Goal: Information Seeking & Learning: Learn about a topic

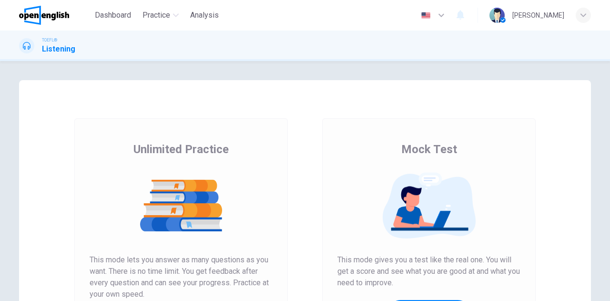
scroll to position [48, 0]
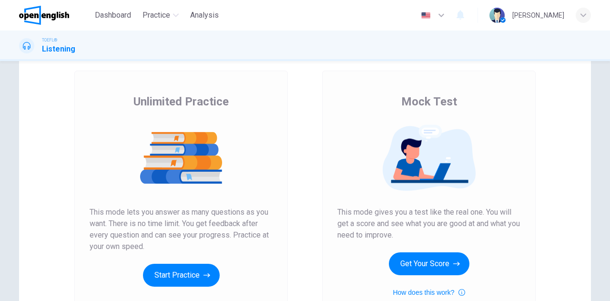
click at [186, 272] on button "Start Practice" at bounding box center [181, 275] width 77 height 23
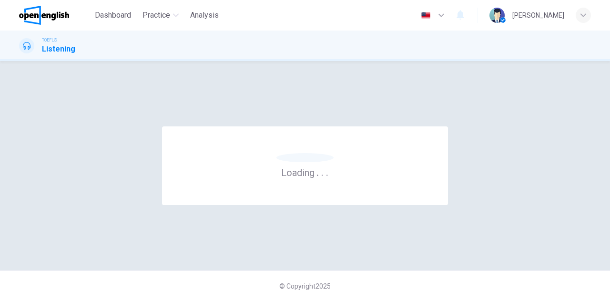
scroll to position [0, 0]
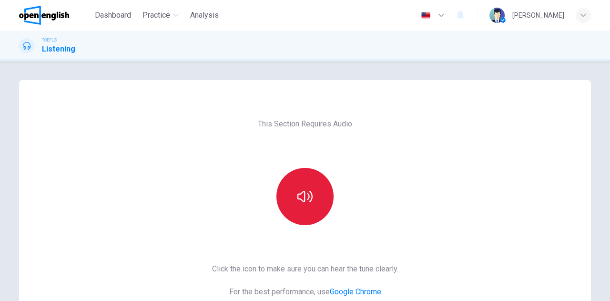
click at [298, 206] on button "button" at bounding box center [305, 196] width 57 height 57
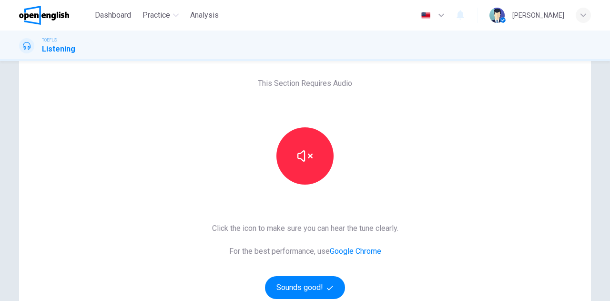
scroll to position [95, 0]
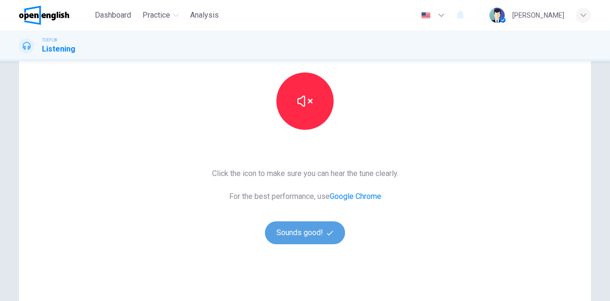
click at [298, 236] on button "Sounds good!" at bounding box center [305, 232] width 80 height 23
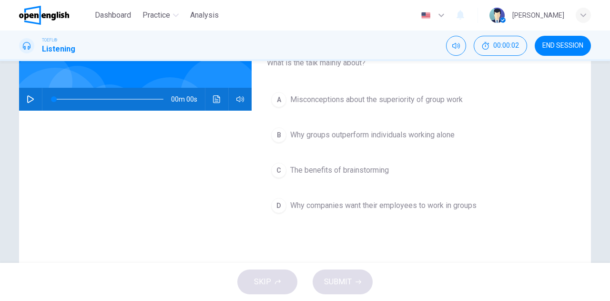
scroll to position [48, 0]
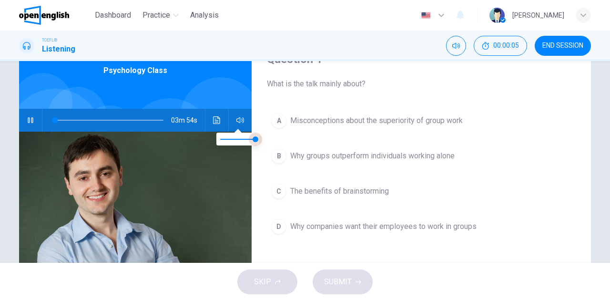
type input "*"
type input "***"
type input "*"
type input "***"
drag, startPoint x: 253, startPoint y: 137, endPoint x: 248, endPoint y: 136, distance: 5.4
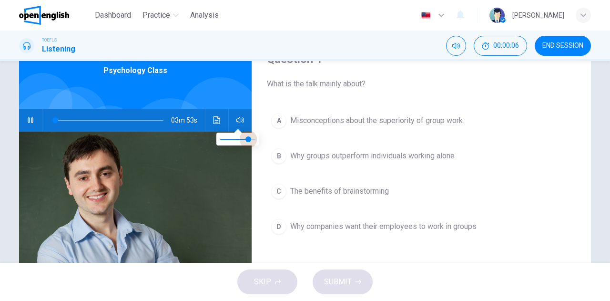
click at [248, 136] on span at bounding box center [249, 139] width 6 height 6
drag, startPoint x: 62, startPoint y: 120, endPoint x: 45, endPoint y: 116, distance: 17.2
click at [55, 117] on span at bounding box center [58, 120] width 6 height 6
drag, startPoint x: 113, startPoint y: 118, endPoint x: 45, endPoint y: 117, distance: 68.2
click at [54, 117] on span at bounding box center [57, 120] width 6 height 6
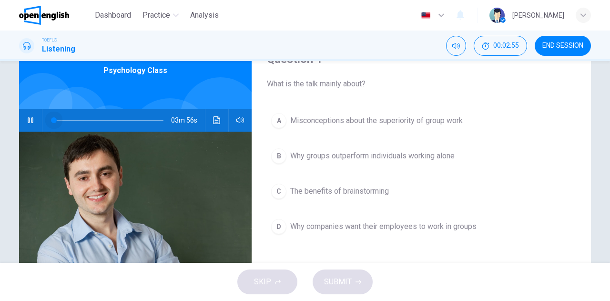
drag, startPoint x: 45, startPoint y: 118, endPoint x: 37, endPoint y: 118, distance: 7.6
click at [37, 118] on div "03m 56s" at bounding box center [135, 120] width 233 height 23
click at [214, 120] on icon "Click to see the audio transcription" at bounding box center [216, 120] width 7 height 8
click at [70, 300] on div at bounding box center [305, 301] width 610 height 0
click at [54, 121] on span at bounding box center [109, 119] width 110 height 13
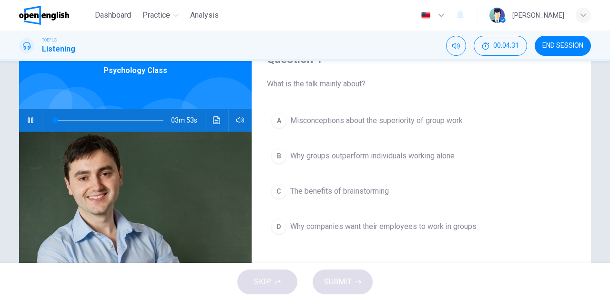
click at [209, 118] on button "Click to see the audio transcription" at bounding box center [216, 120] width 15 height 23
type input "*"
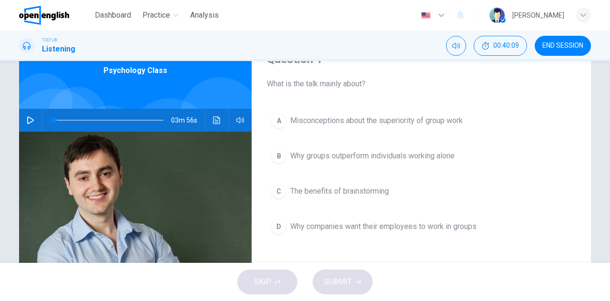
click at [318, 189] on span "The benefits of brainstorming" at bounding box center [339, 190] width 99 height 11
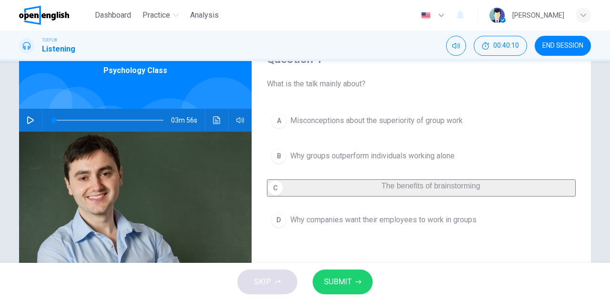
click at [360, 277] on button "SUBMIT" at bounding box center [343, 281] width 60 height 25
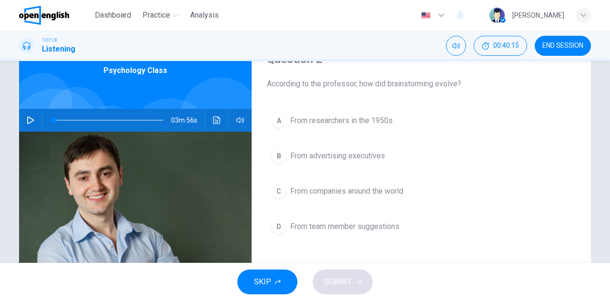
click at [324, 154] on span "From advertising executives" at bounding box center [337, 155] width 95 height 11
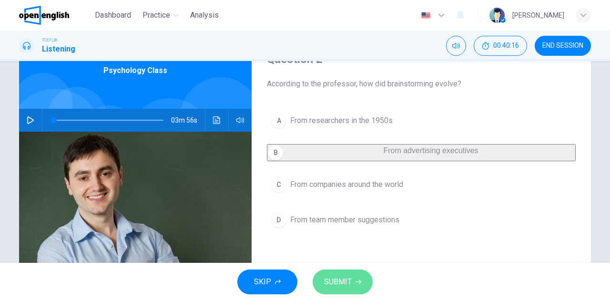
click at [345, 274] on button "SUBMIT" at bounding box center [343, 281] width 60 height 25
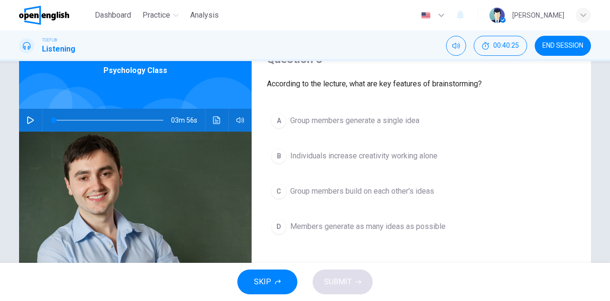
click at [322, 224] on span "Members generate as many ideas as possible" at bounding box center [367, 226] width 155 height 11
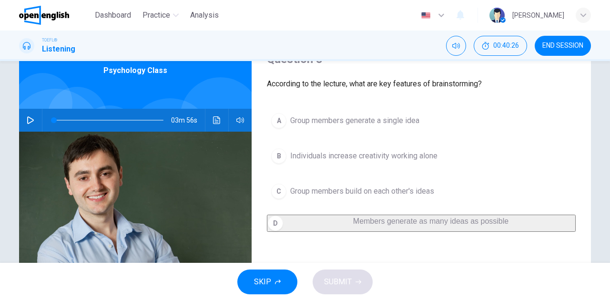
click at [347, 283] on div "SKIP SUBMIT" at bounding box center [305, 282] width 610 height 38
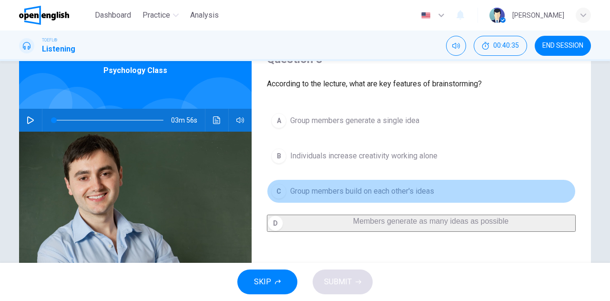
click at [312, 190] on span "Group members build on each other's ideas" at bounding box center [362, 190] width 144 height 11
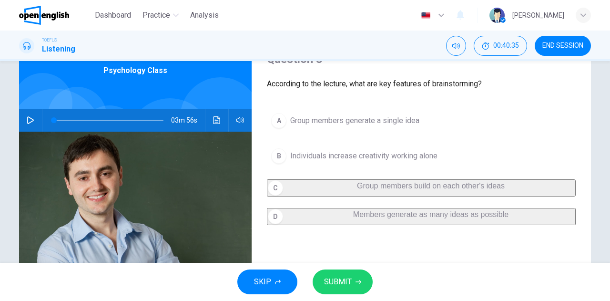
click at [345, 285] on span "SUBMIT" at bounding box center [338, 281] width 28 height 13
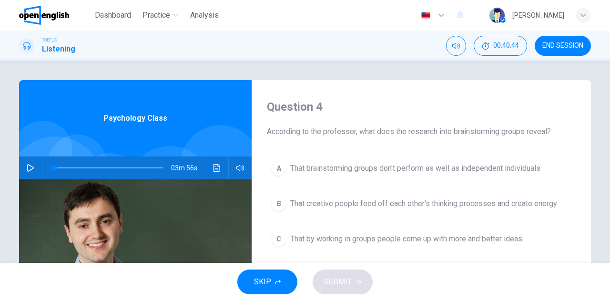
scroll to position [48, 0]
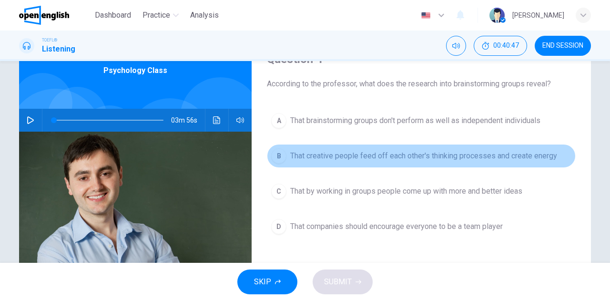
click at [370, 154] on span "That creative people feed off each other's thinking processes and create energy" at bounding box center [423, 155] width 267 height 11
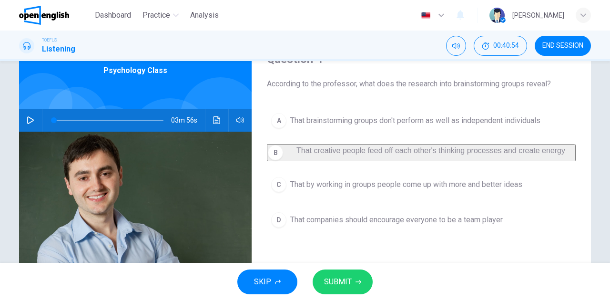
click at [343, 278] on span "SUBMIT" at bounding box center [338, 281] width 28 height 13
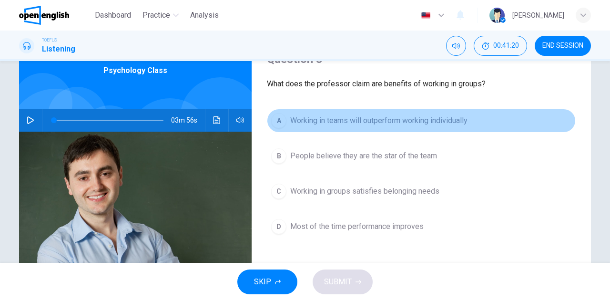
click at [300, 118] on span "Working in teams will outperform working individually" at bounding box center [378, 120] width 177 height 11
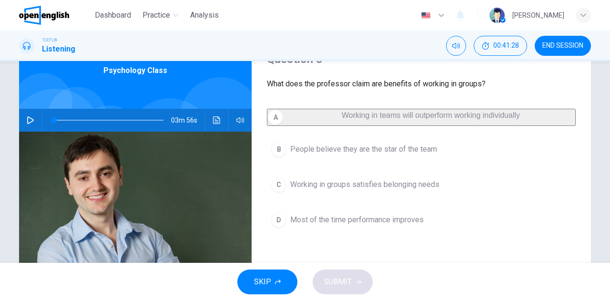
click at [342, 119] on span "Working in teams will outperform working individually" at bounding box center [431, 115] width 178 height 8
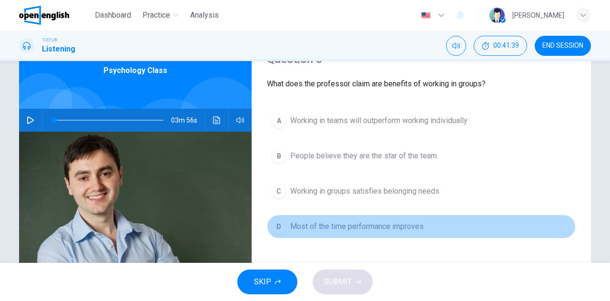
click at [349, 227] on span "Most of the time performance improves" at bounding box center [357, 226] width 134 height 11
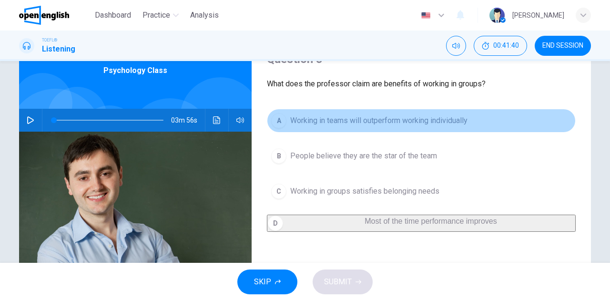
click at [360, 123] on span "Working in teams will outperform working individually" at bounding box center [378, 120] width 177 height 11
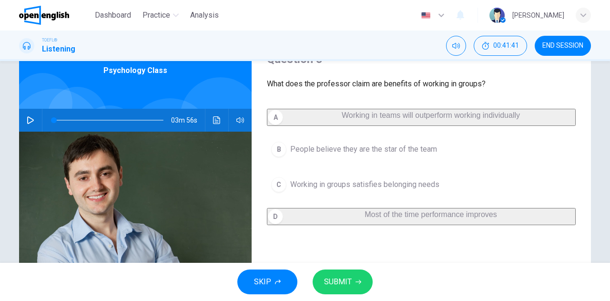
click at [348, 285] on span "SUBMIT" at bounding box center [338, 281] width 28 height 13
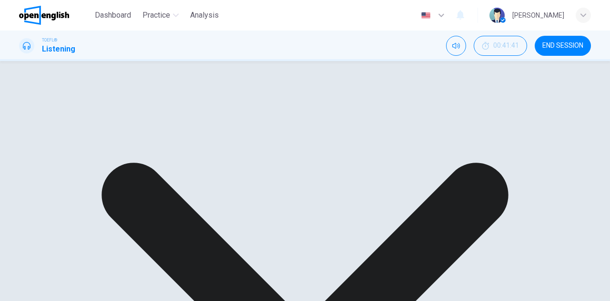
click at [215, 123] on icon "Click to see the audio transcription" at bounding box center [217, 120] width 8 height 8
drag, startPoint x: 82, startPoint y: 114, endPoint x: 57, endPoint y: 115, distance: 24.8
click at [76, 300] on div at bounding box center [305, 301] width 610 height 0
click at [26, 125] on button "button" at bounding box center [30, 120] width 15 height 23
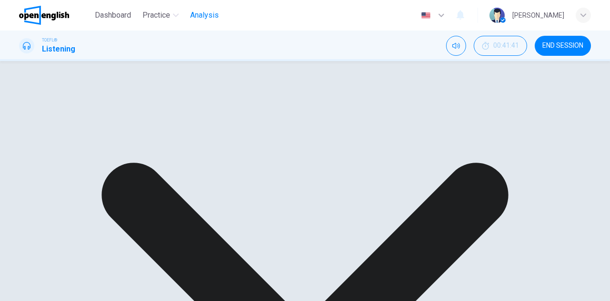
type input "*"
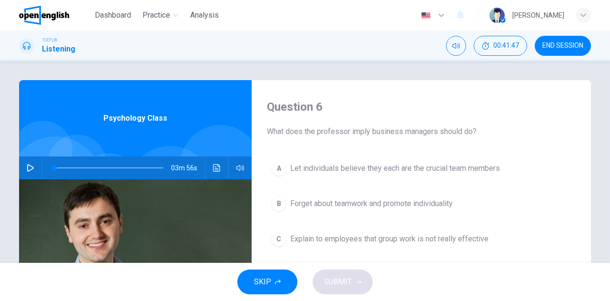
scroll to position [48, 0]
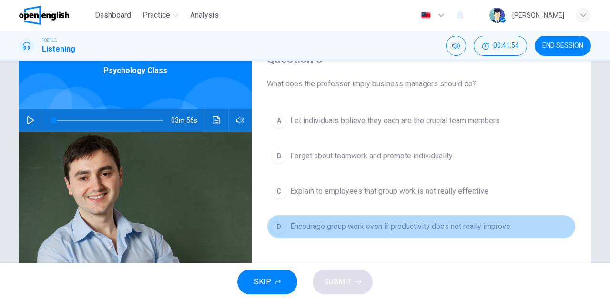
click at [305, 226] on span "Encourage group work even if productivity does not really improve" at bounding box center [400, 226] width 220 height 11
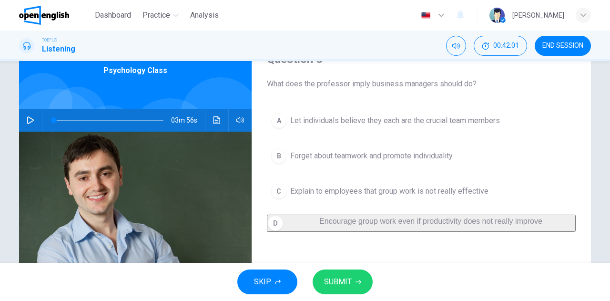
click at [286, 120] on button "A Let individuals believe they each are the crucial team members" at bounding box center [421, 121] width 309 height 24
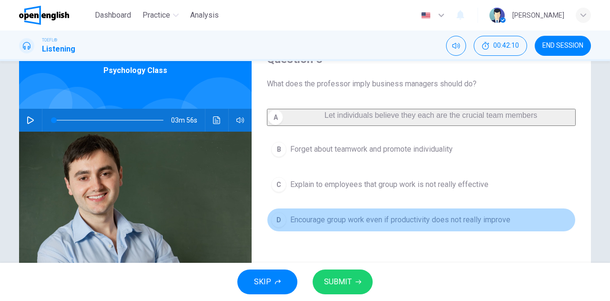
click at [352, 226] on span "Encourage group work even if productivity does not really improve" at bounding box center [400, 219] width 220 height 11
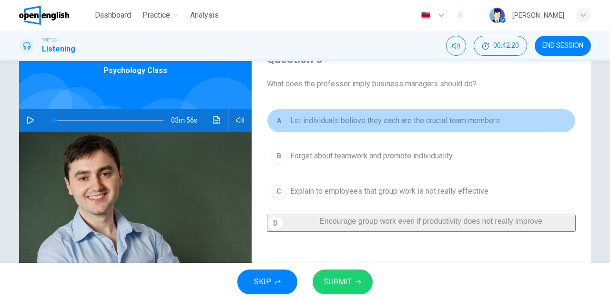
click at [348, 123] on span "Let individuals believe they each are the crucial team members" at bounding box center [395, 120] width 210 height 11
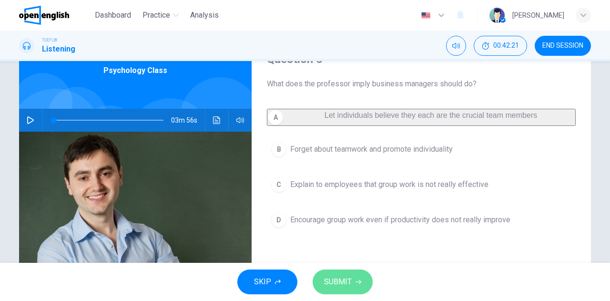
click at [350, 280] on span "SUBMIT" at bounding box center [338, 281] width 28 height 13
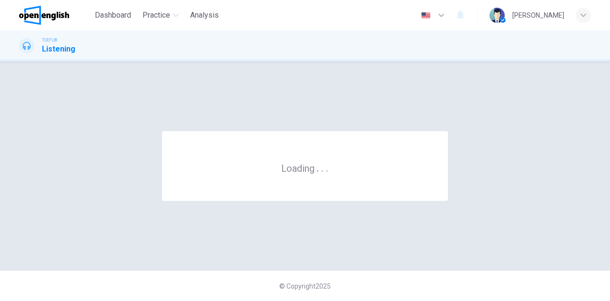
scroll to position [0, 0]
